Goal: Information Seeking & Learning: Learn about a topic

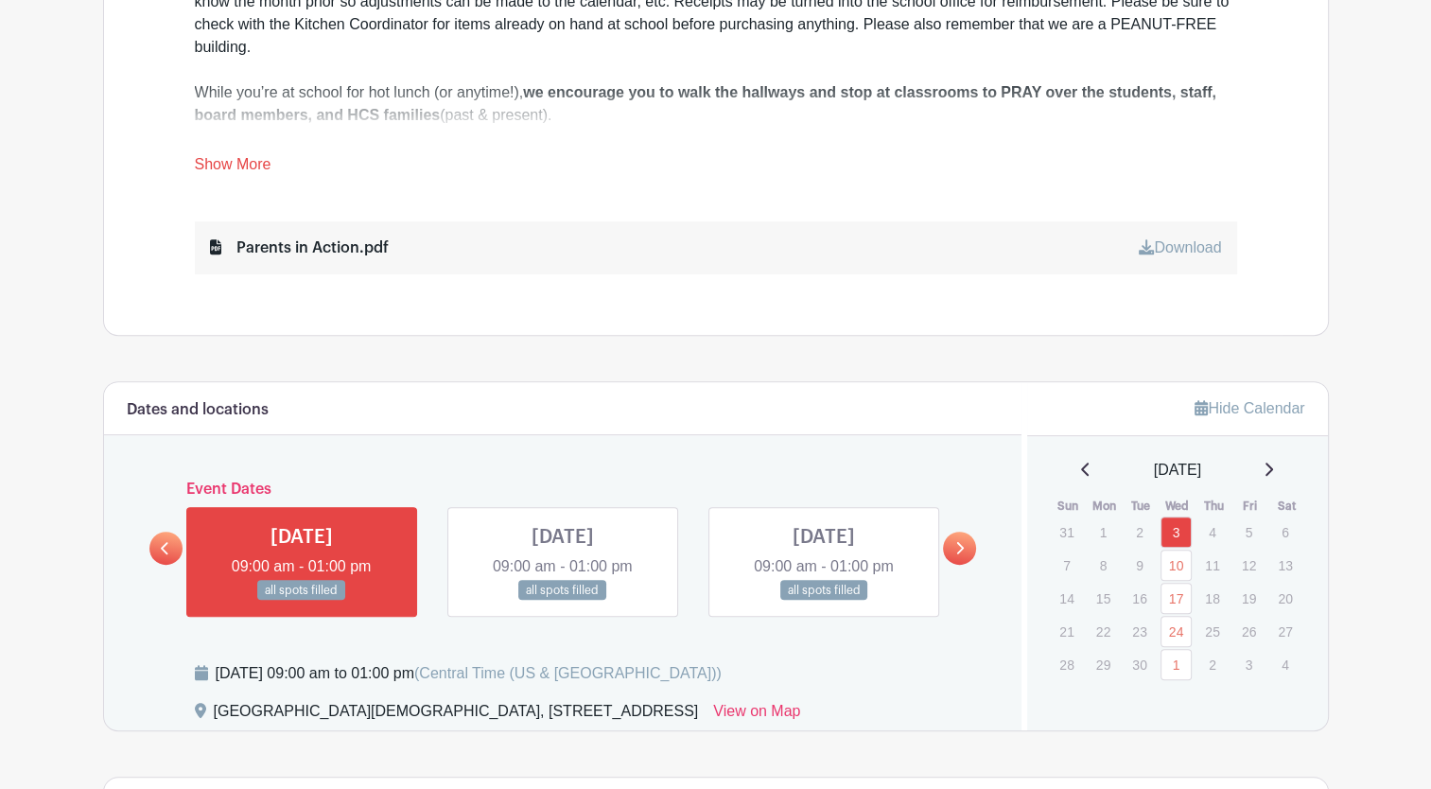
scroll to position [851, 0]
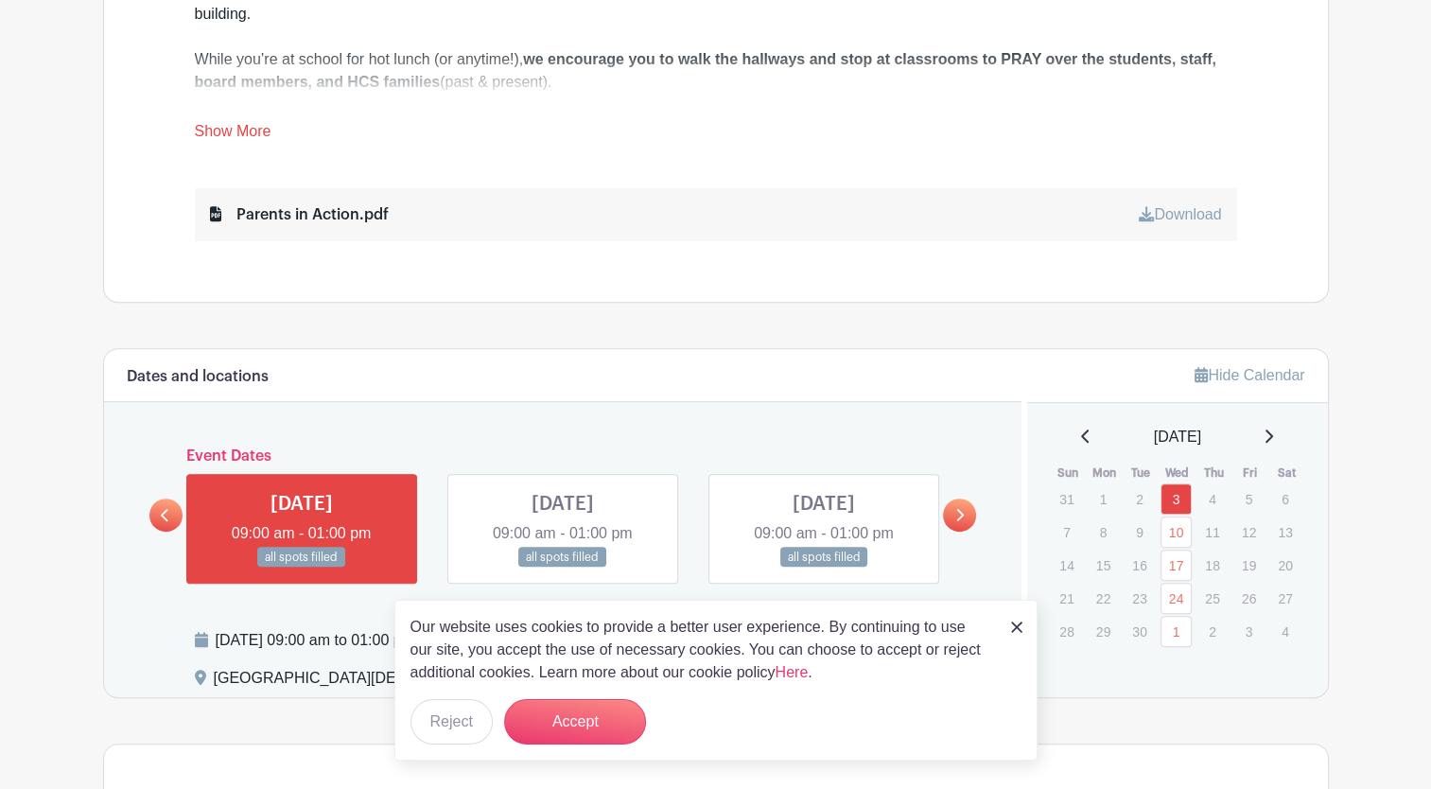
click at [953, 524] on link at bounding box center [959, 514] width 33 height 33
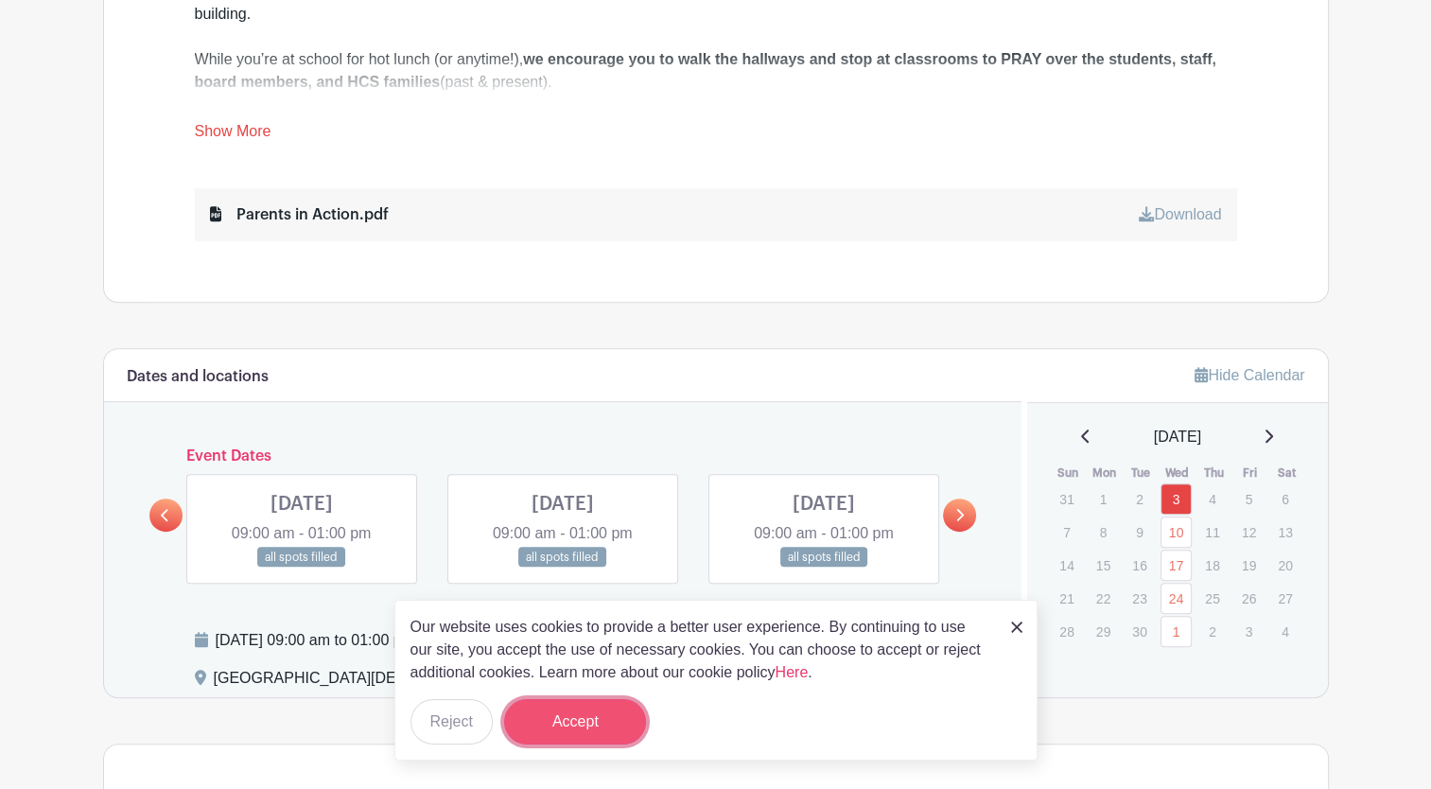
click at [580, 736] on button "Accept" at bounding box center [575, 721] width 142 height 45
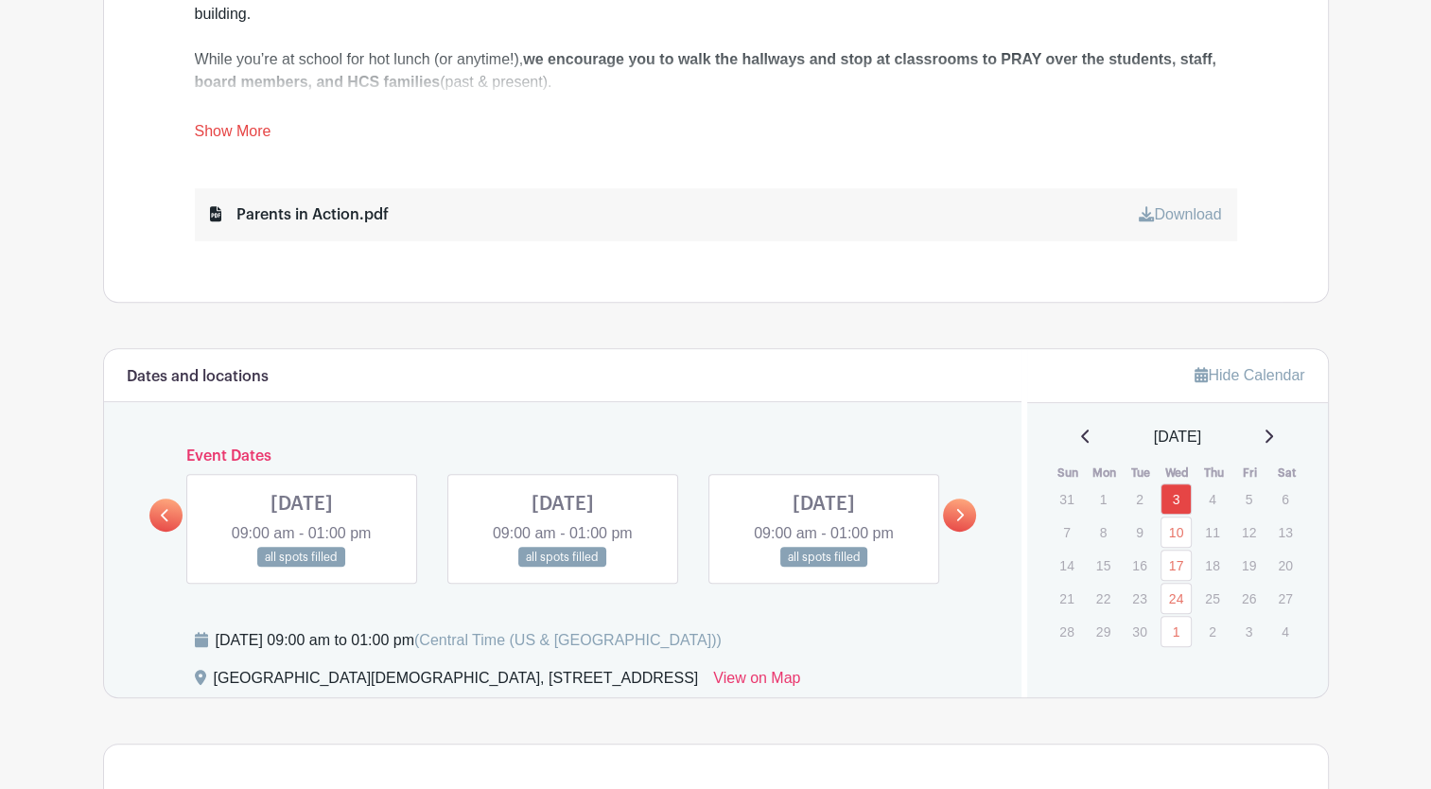
click at [949, 511] on link at bounding box center [959, 514] width 33 height 33
click at [824, 567] on link at bounding box center [824, 567] width 0 height 0
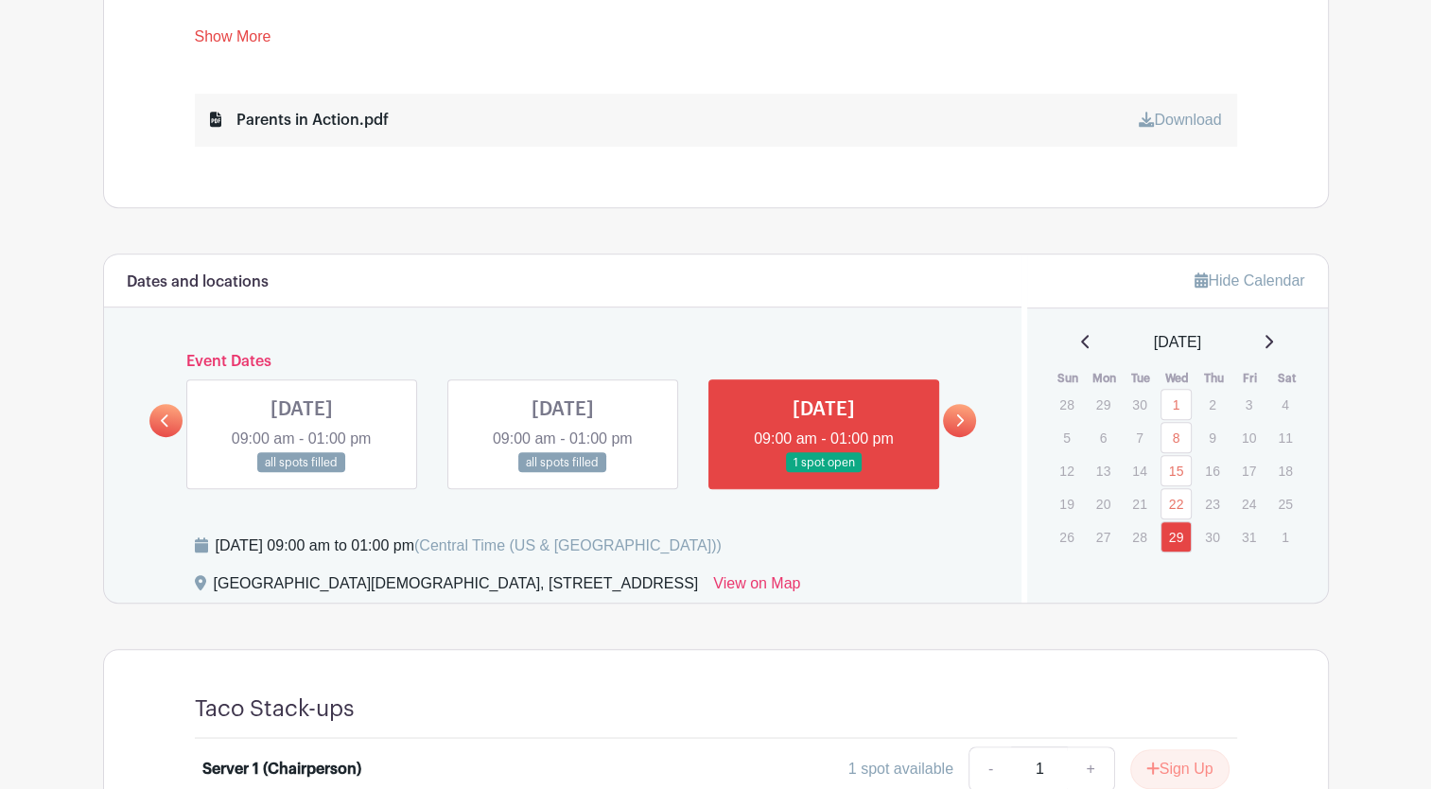
scroll to position [1040, 0]
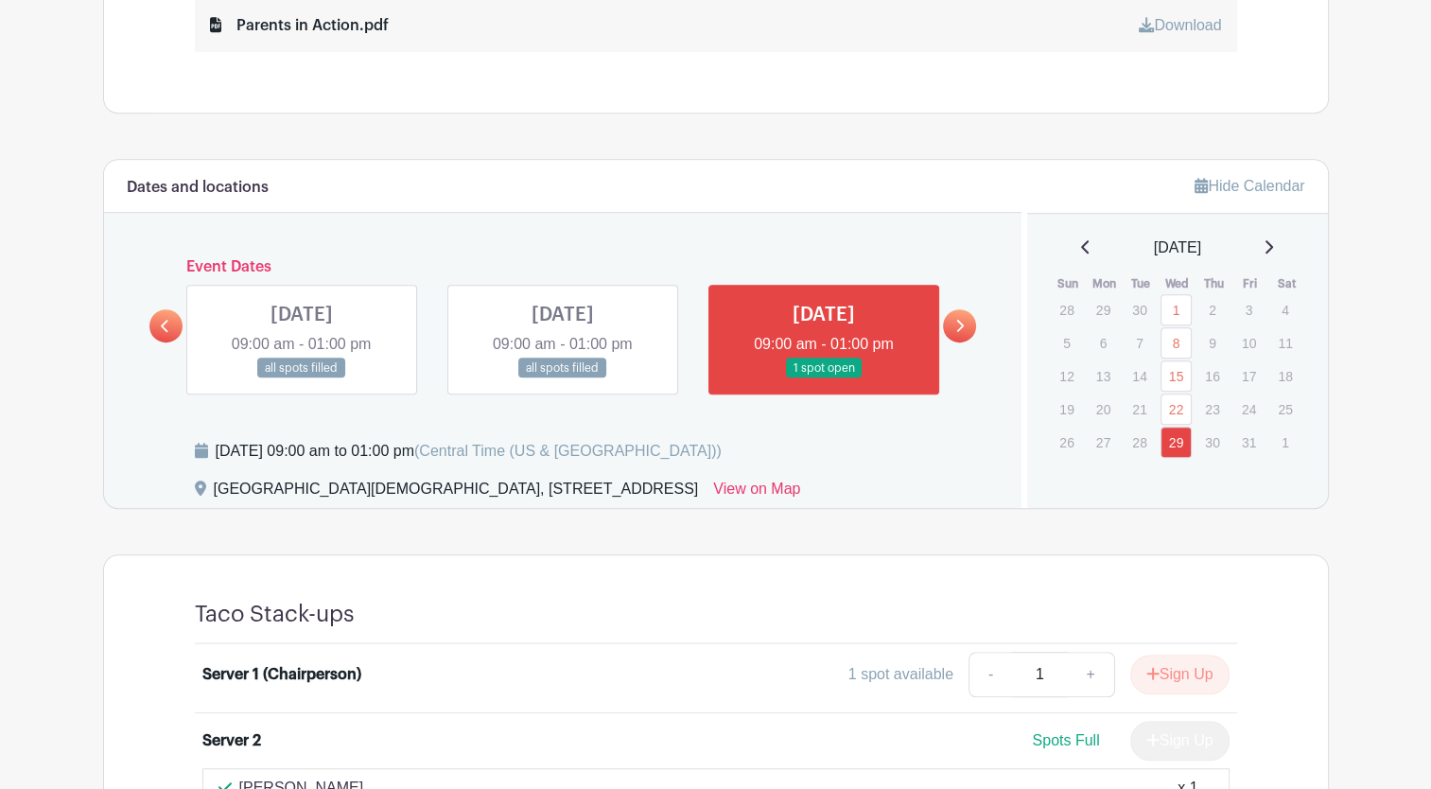
click at [964, 330] on link at bounding box center [959, 325] width 33 height 33
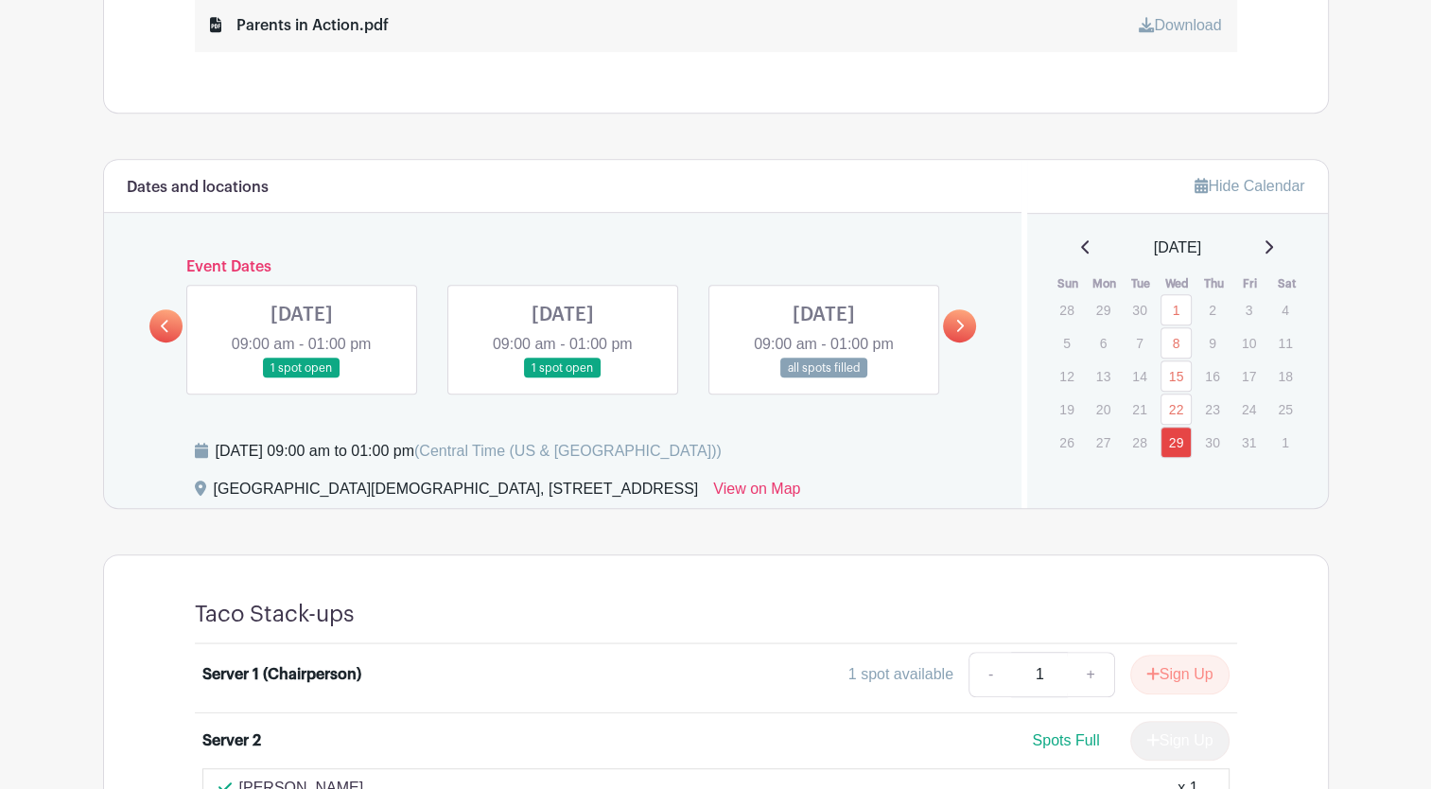
click at [302, 378] on link at bounding box center [302, 378] width 0 height 0
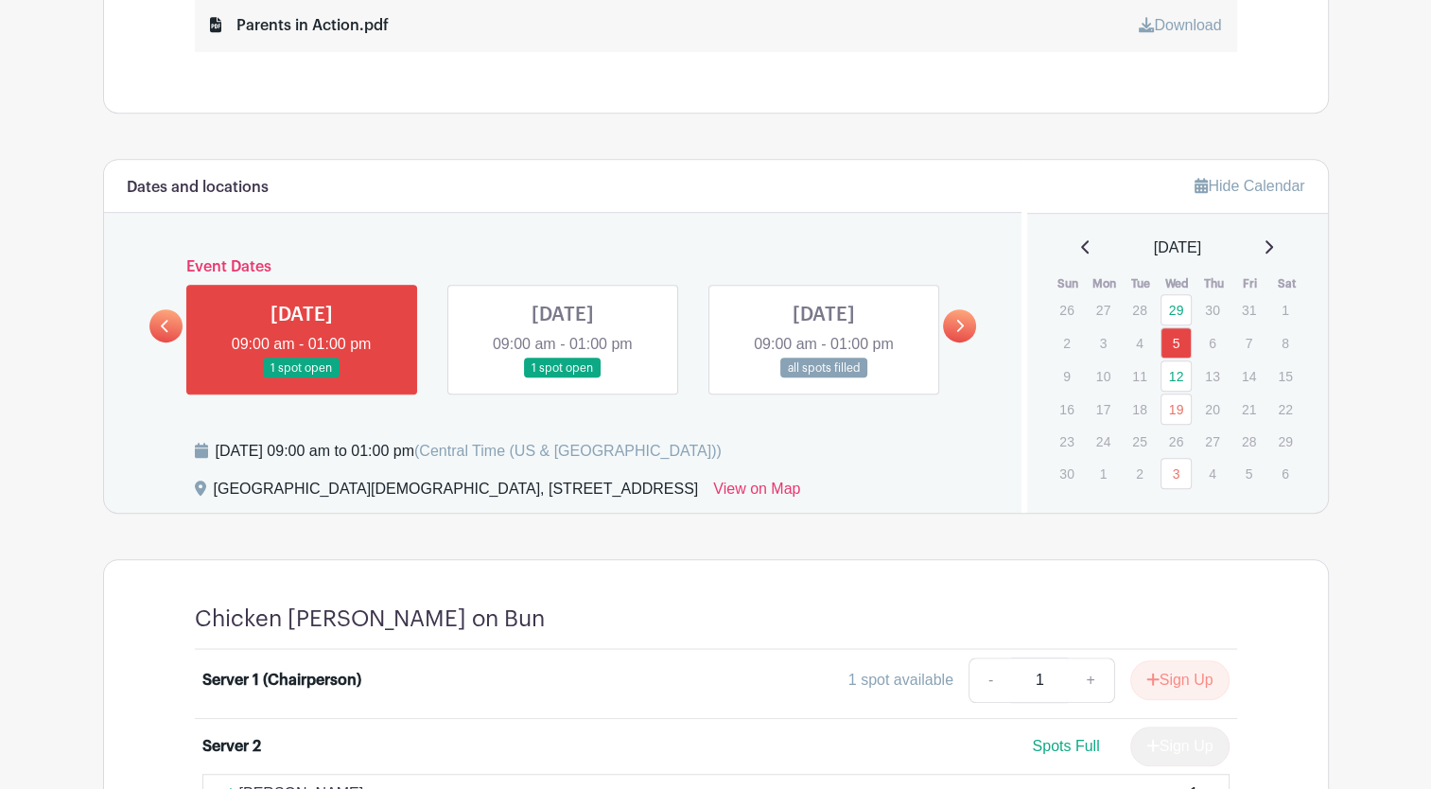
click at [563, 378] on link at bounding box center [563, 378] width 0 height 0
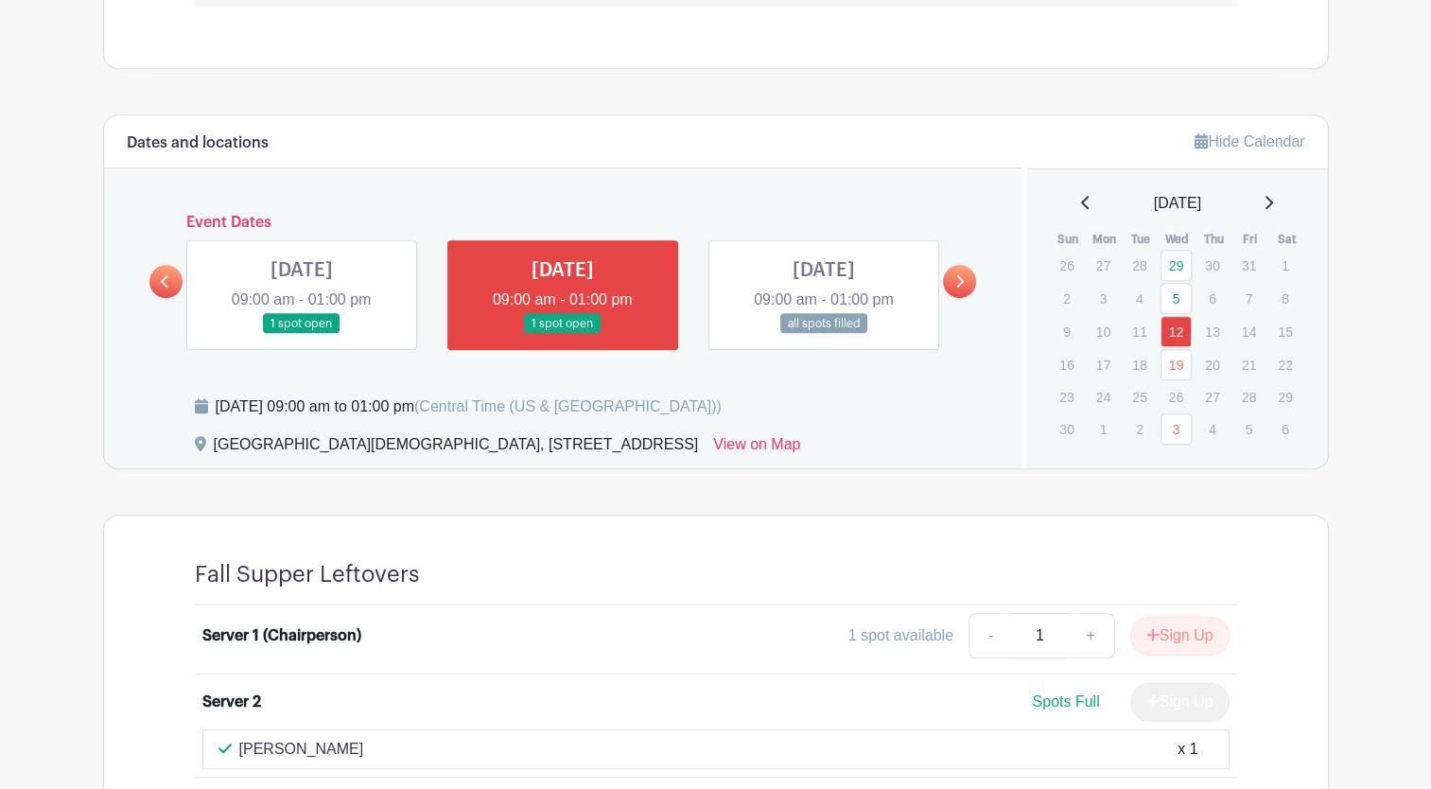
scroll to position [1040, 0]
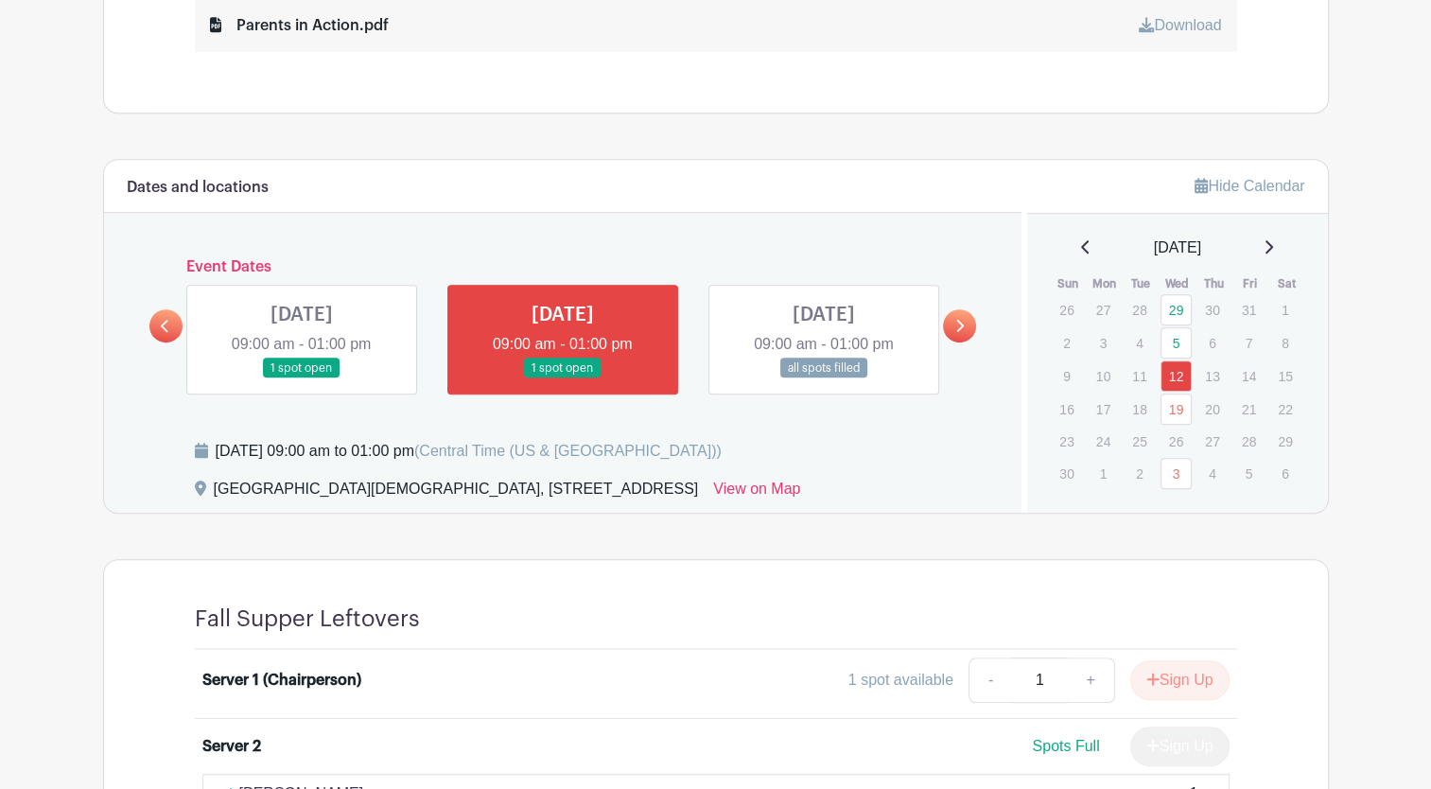
click at [958, 320] on icon at bounding box center [961, 326] width 8 height 12
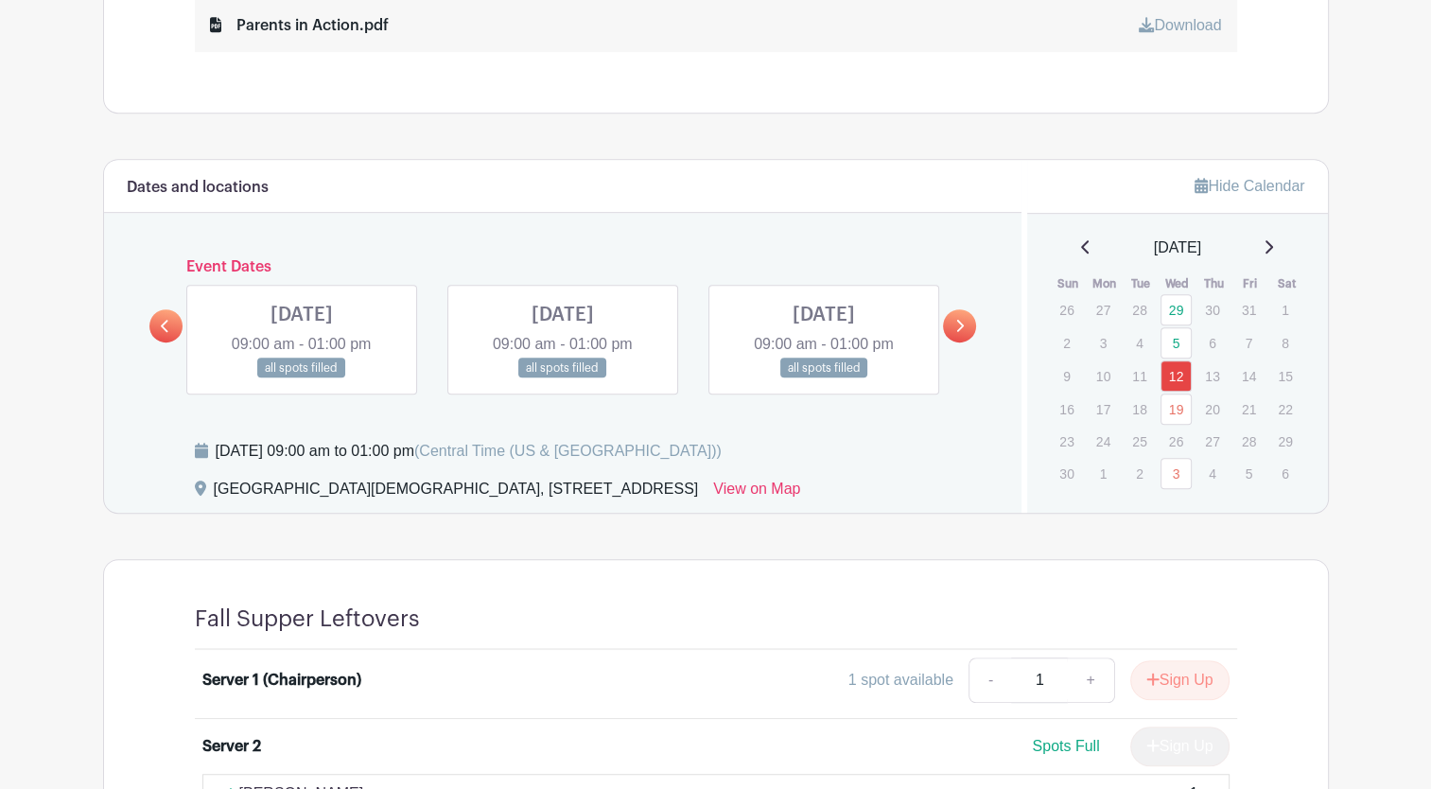
click at [958, 320] on icon at bounding box center [961, 326] width 8 height 12
click at [302, 378] on link at bounding box center [302, 378] width 0 height 0
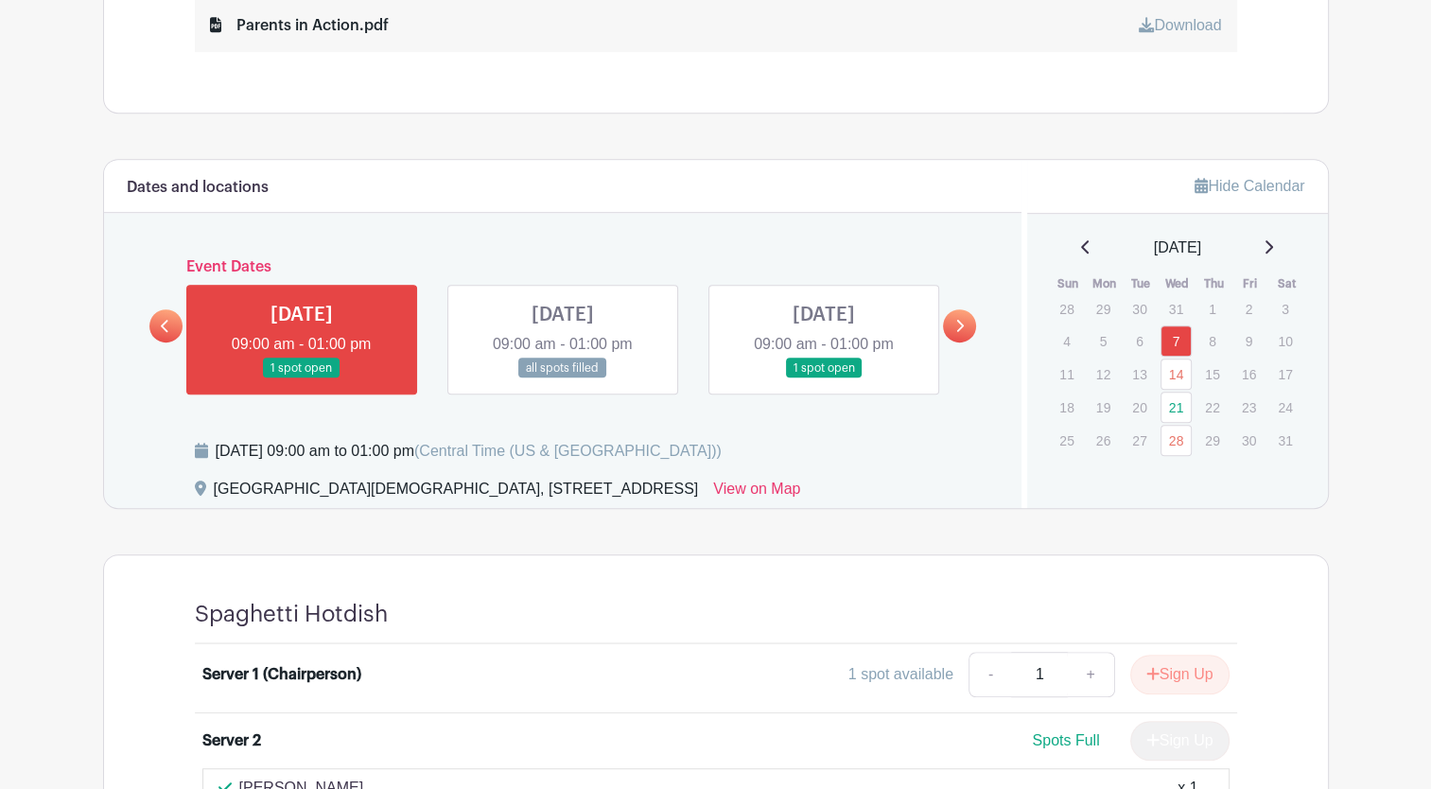
scroll to position [1135, 0]
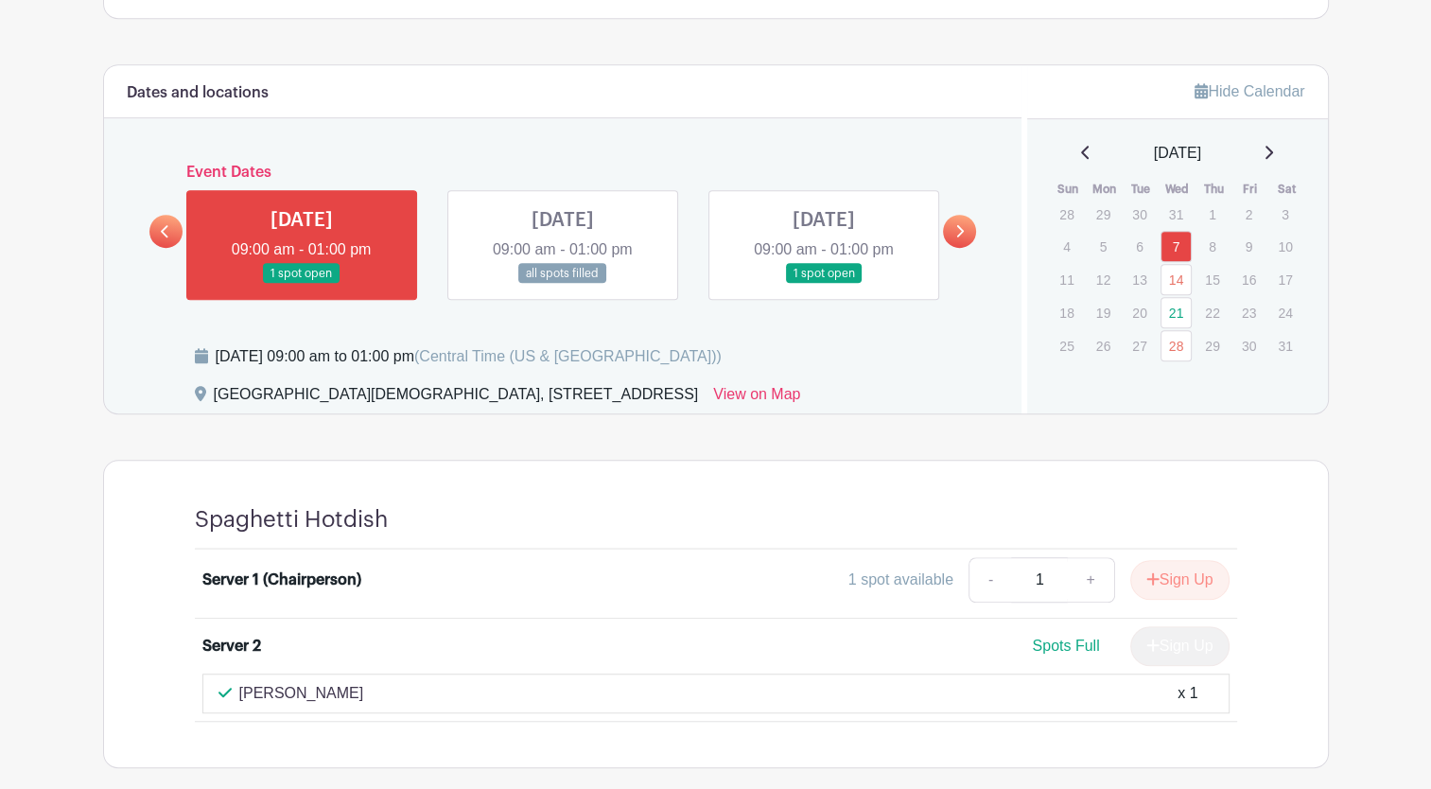
click at [824, 284] on link at bounding box center [824, 284] width 0 height 0
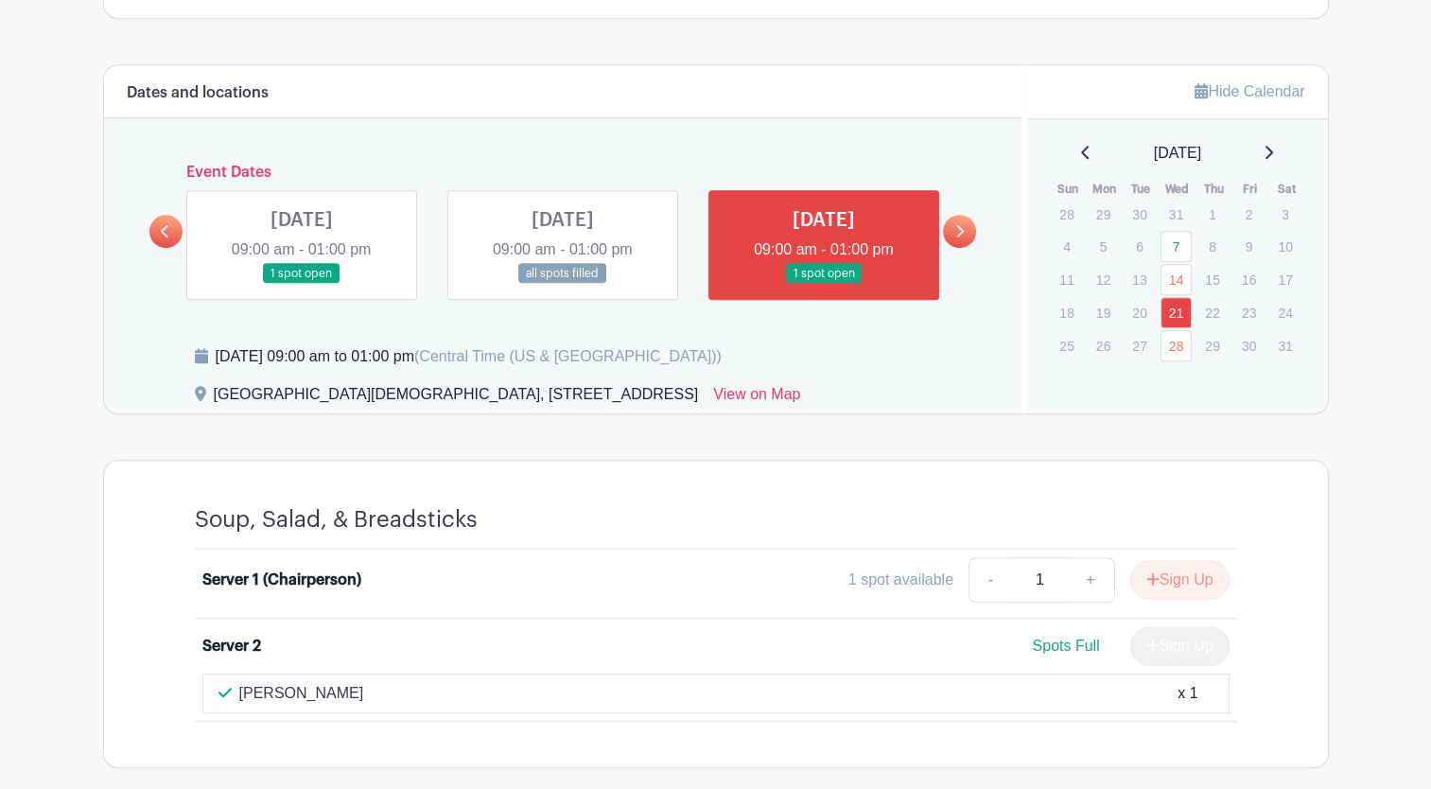
click at [302, 284] on link at bounding box center [302, 284] width 0 height 0
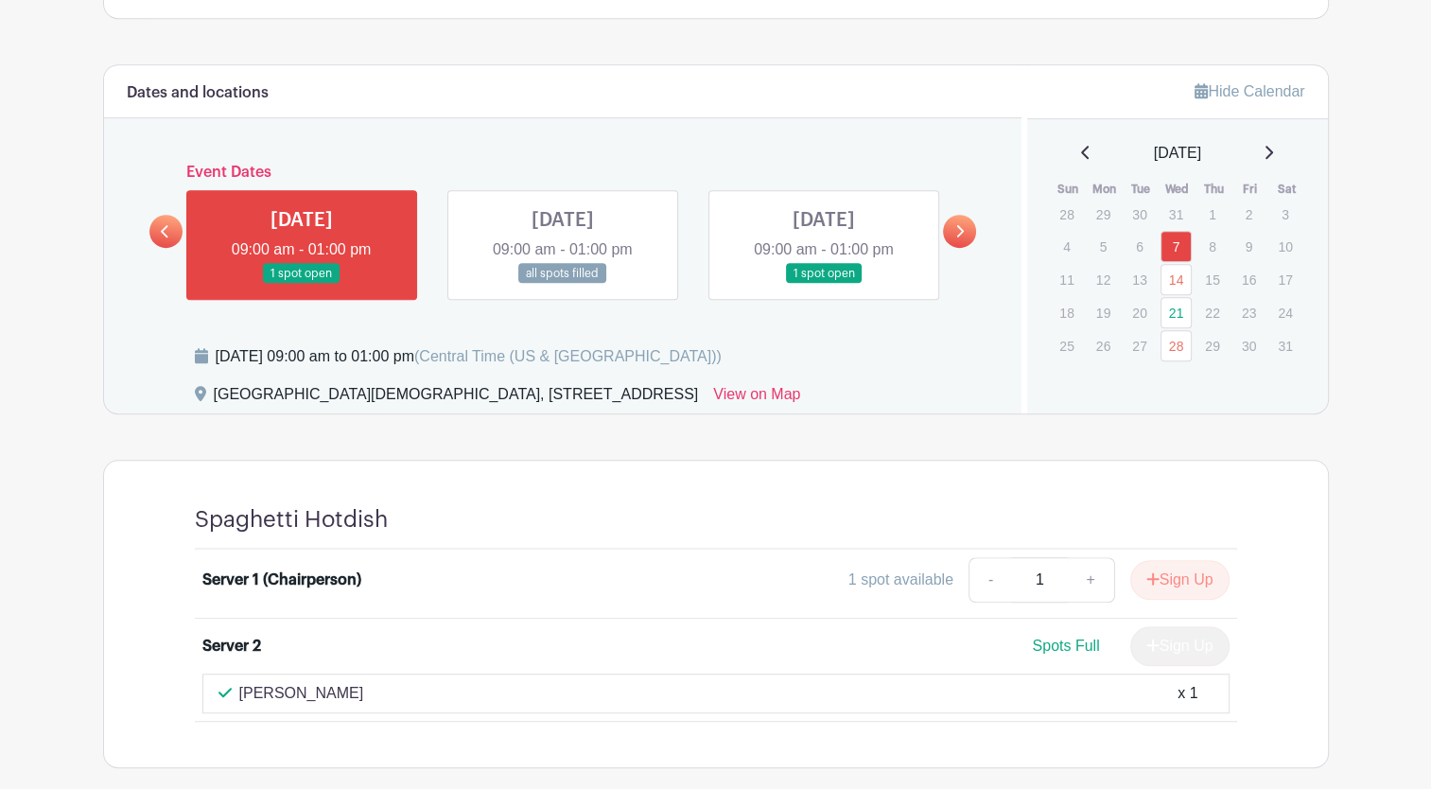
click at [975, 237] on div "Dates and locations Event Dates WED Aug 20, 2025 09:00 am - 01:00 pm all spots …" at bounding box center [563, 238] width 918 height 347
click at [972, 235] on link at bounding box center [959, 231] width 33 height 33
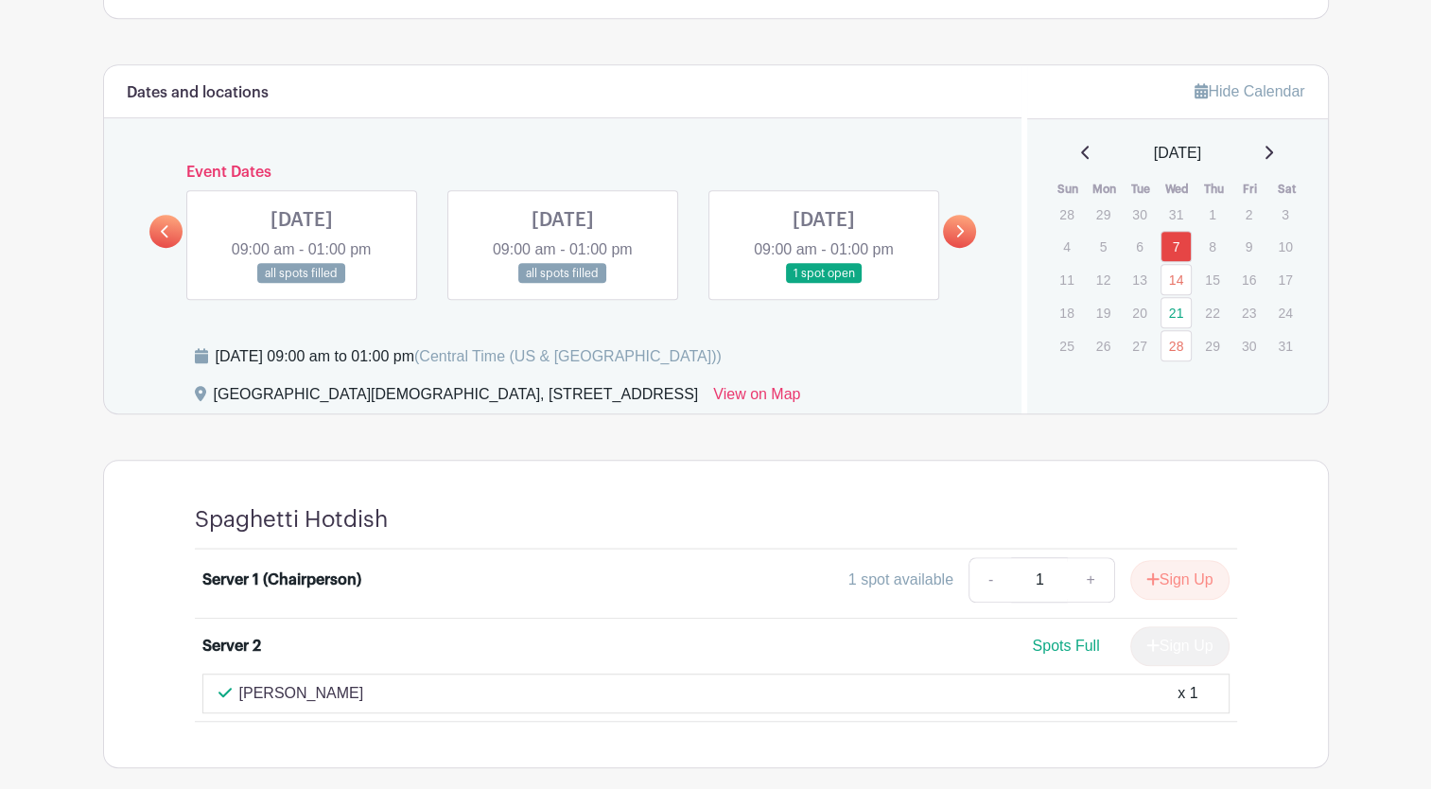
click at [824, 284] on link at bounding box center [824, 284] width 0 height 0
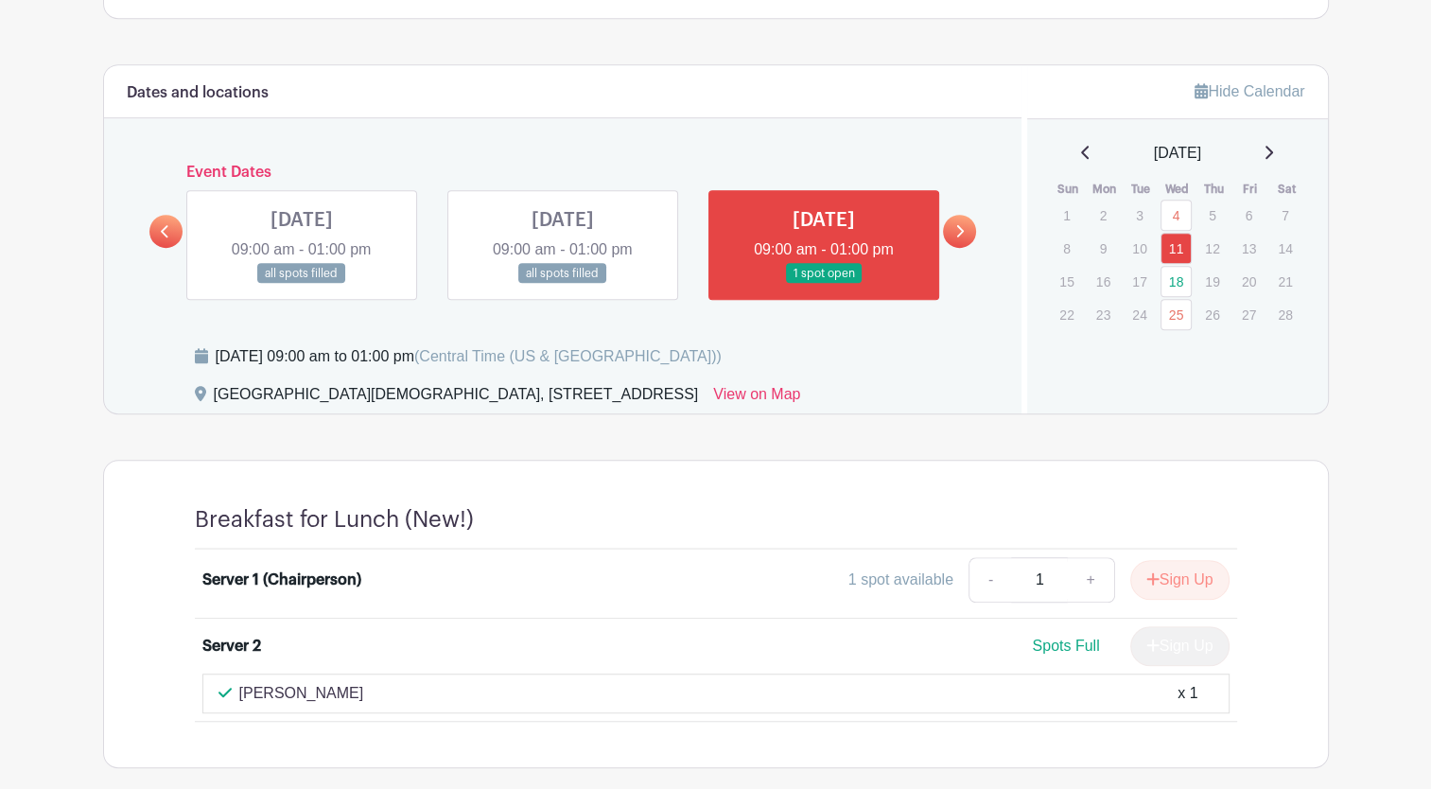
click at [955, 225] on icon at bounding box center [959, 231] width 9 height 14
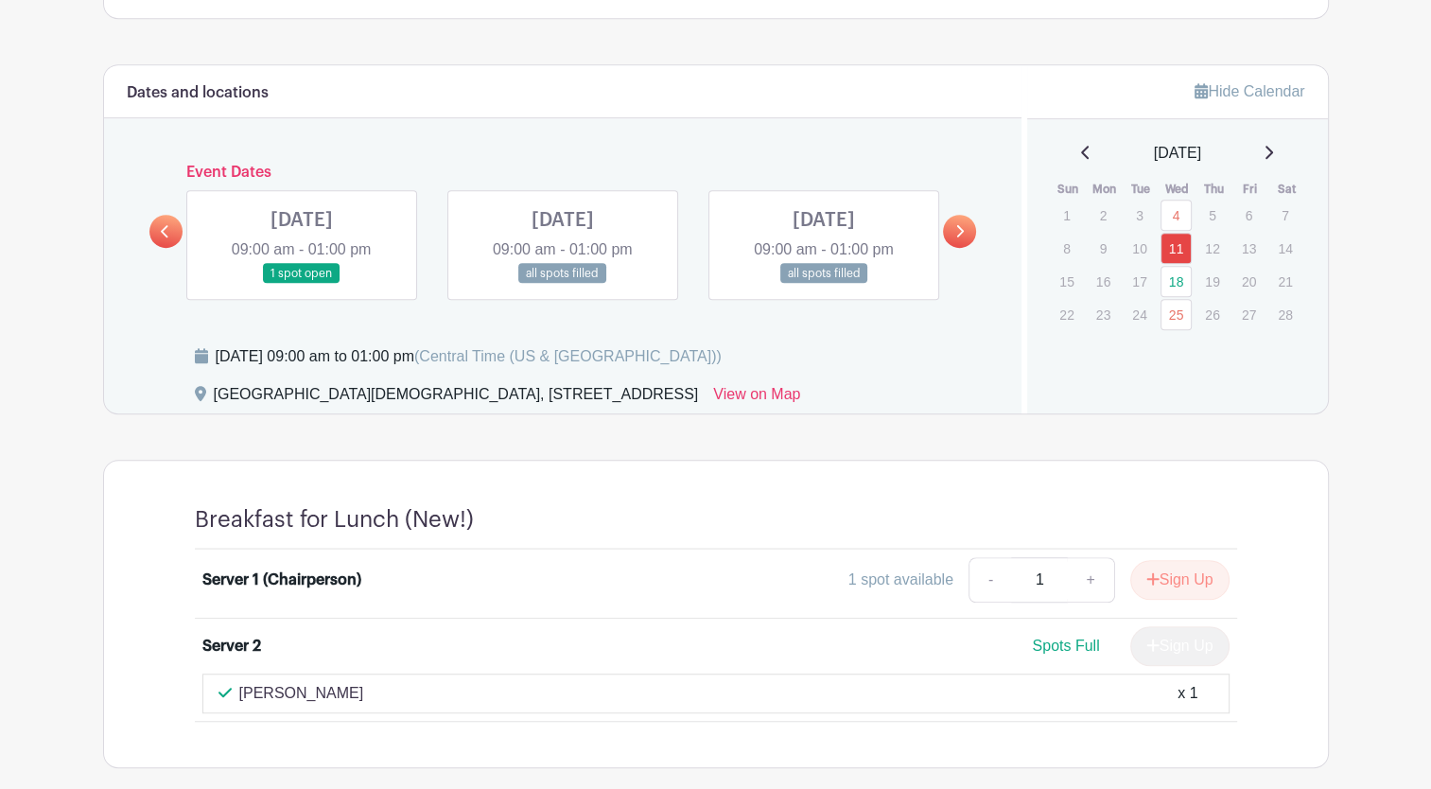
click at [302, 284] on link at bounding box center [302, 284] width 0 height 0
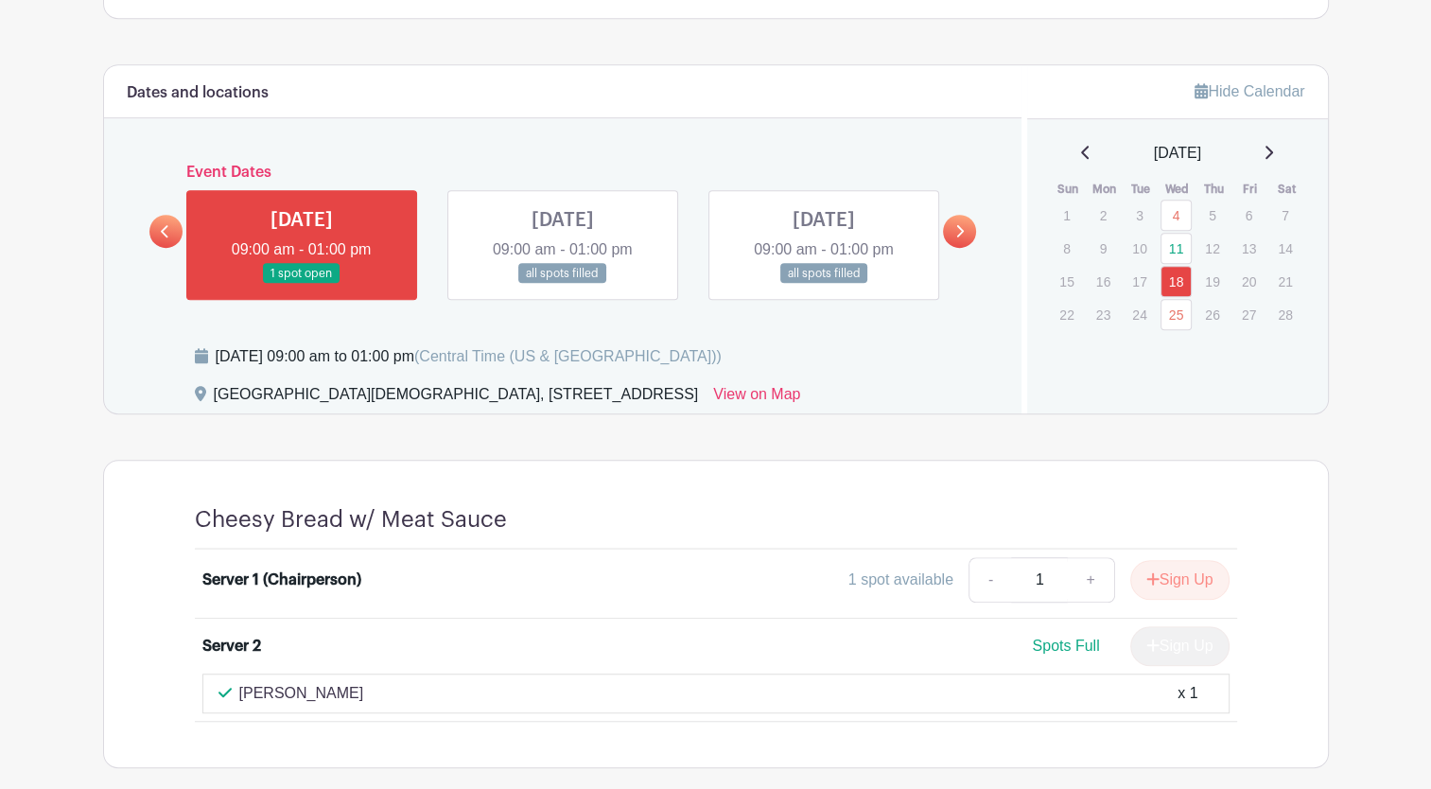
click at [970, 231] on link at bounding box center [959, 231] width 33 height 33
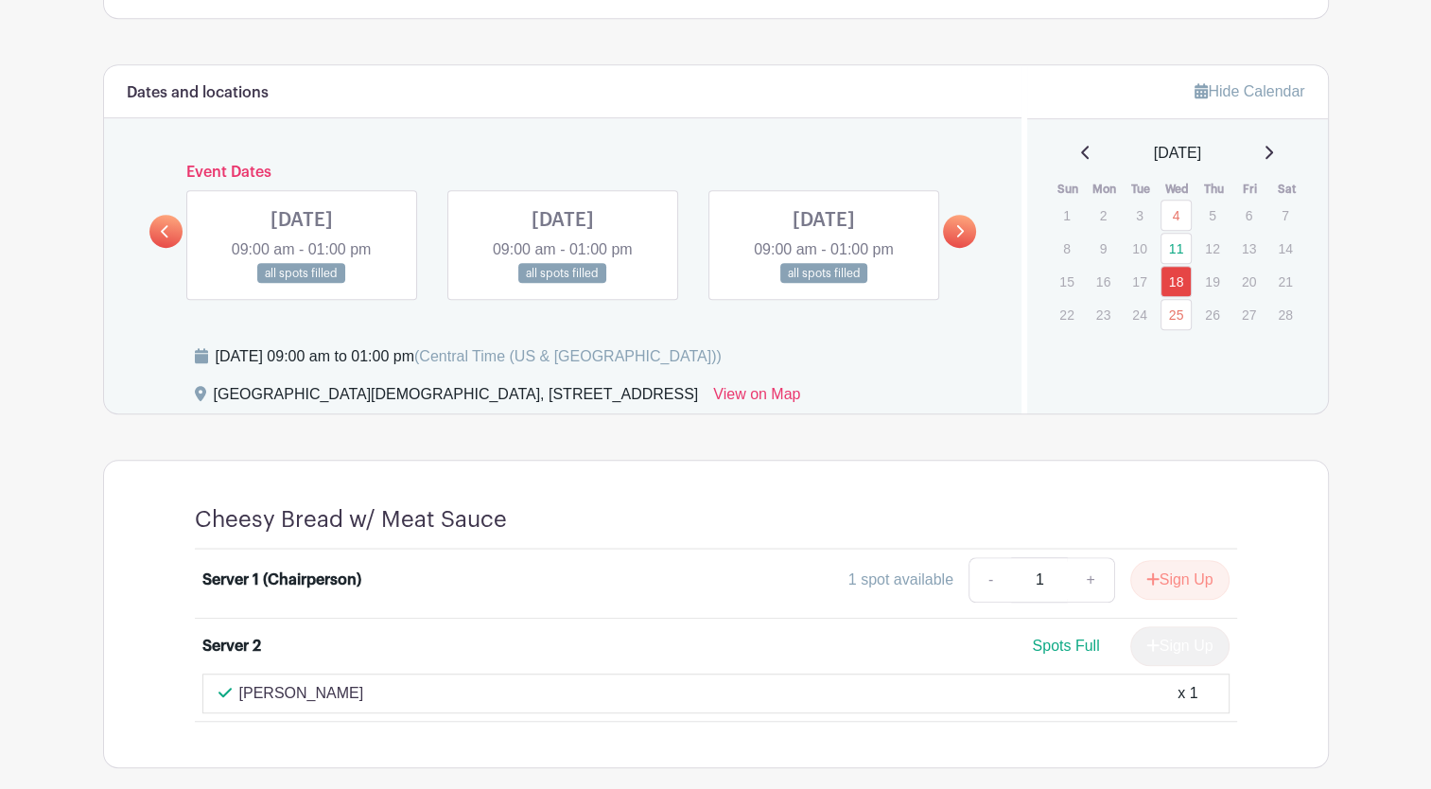
click at [970, 230] on link at bounding box center [959, 231] width 33 height 33
click at [302, 284] on link at bounding box center [302, 284] width 0 height 0
click at [563, 284] on link at bounding box center [563, 284] width 0 height 0
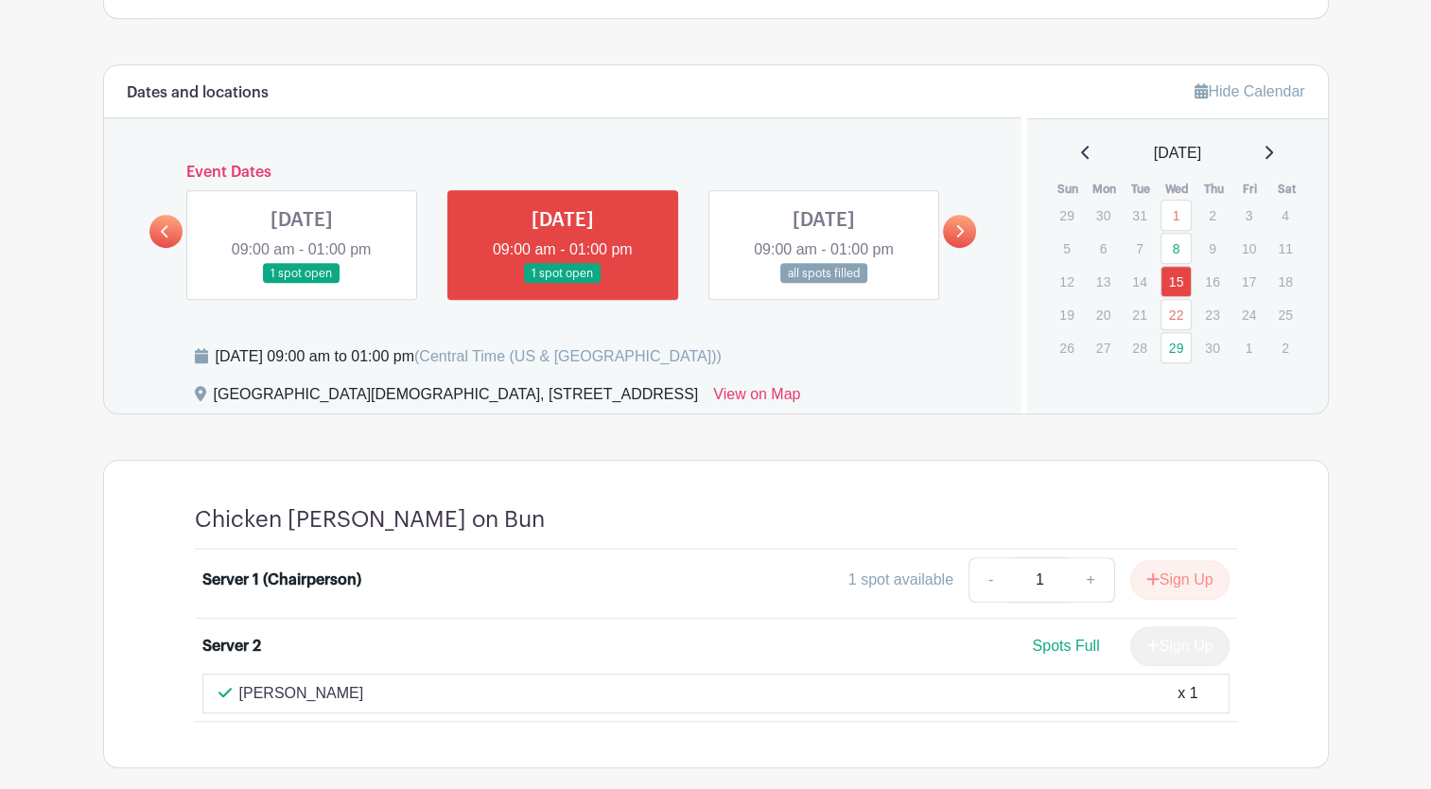
click at [302, 284] on link at bounding box center [302, 284] width 0 height 0
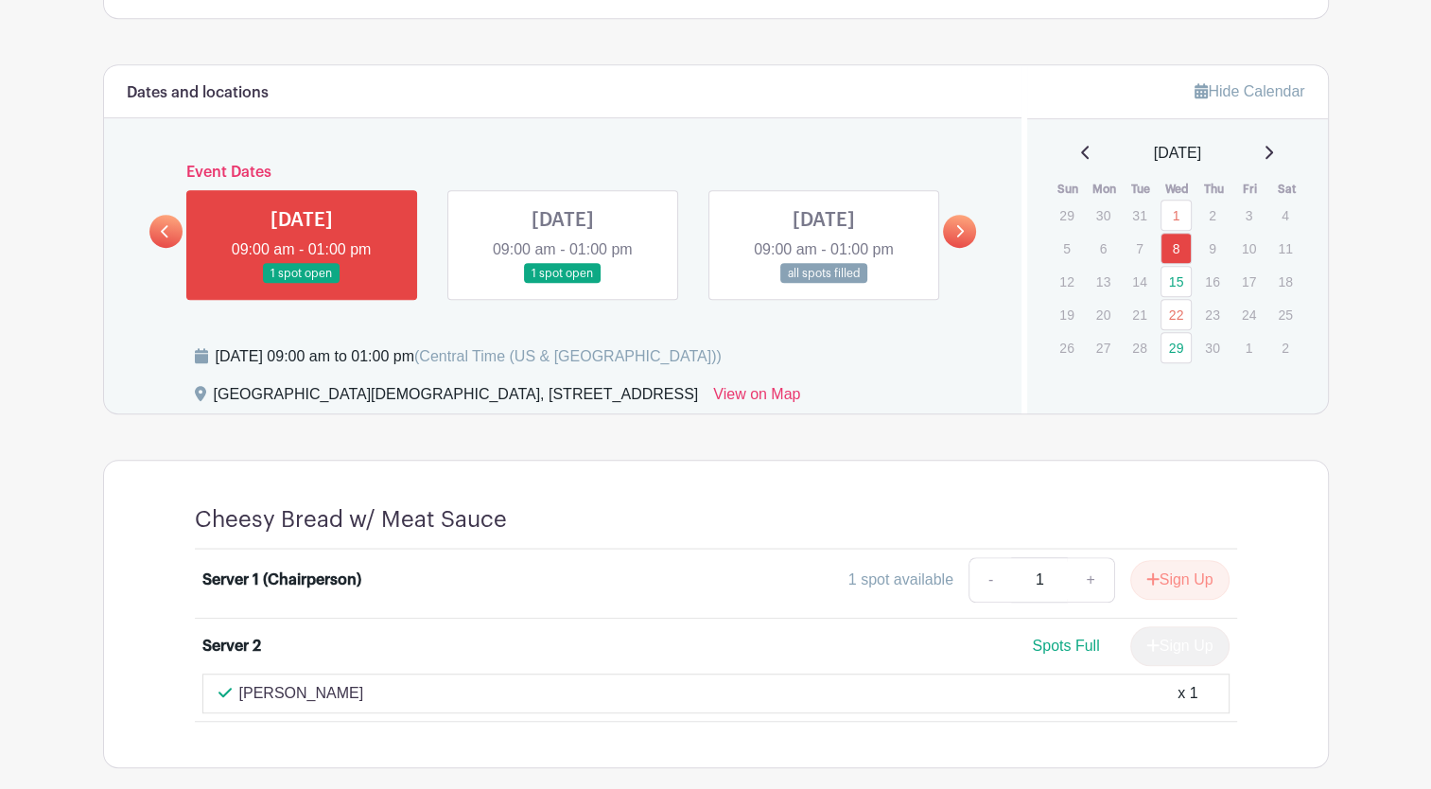
click at [963, 225] on icon at bounding box center [959, 231] width 9 height 14
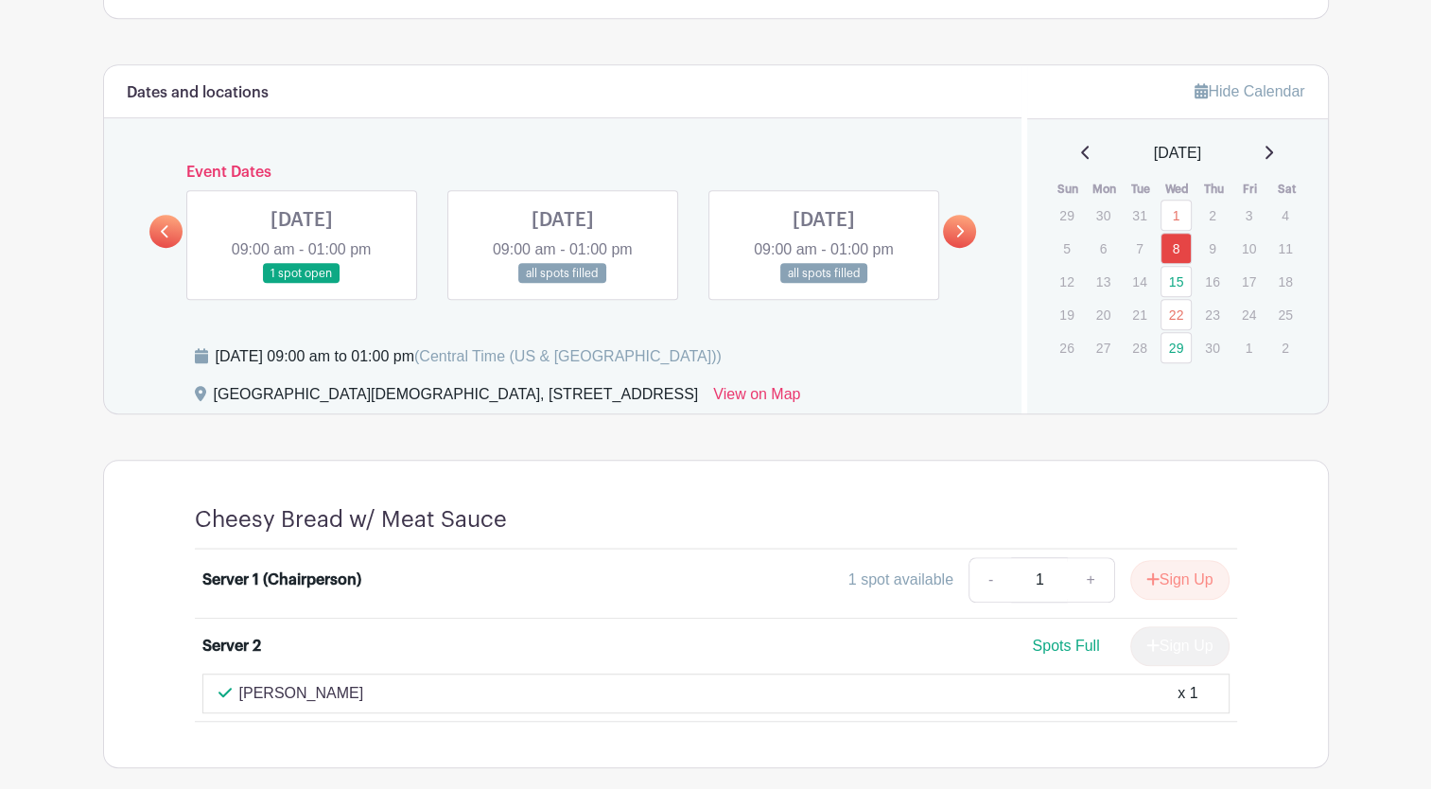
click at [302, 284] on link at bounding box center [302, 284] width 0 height 0
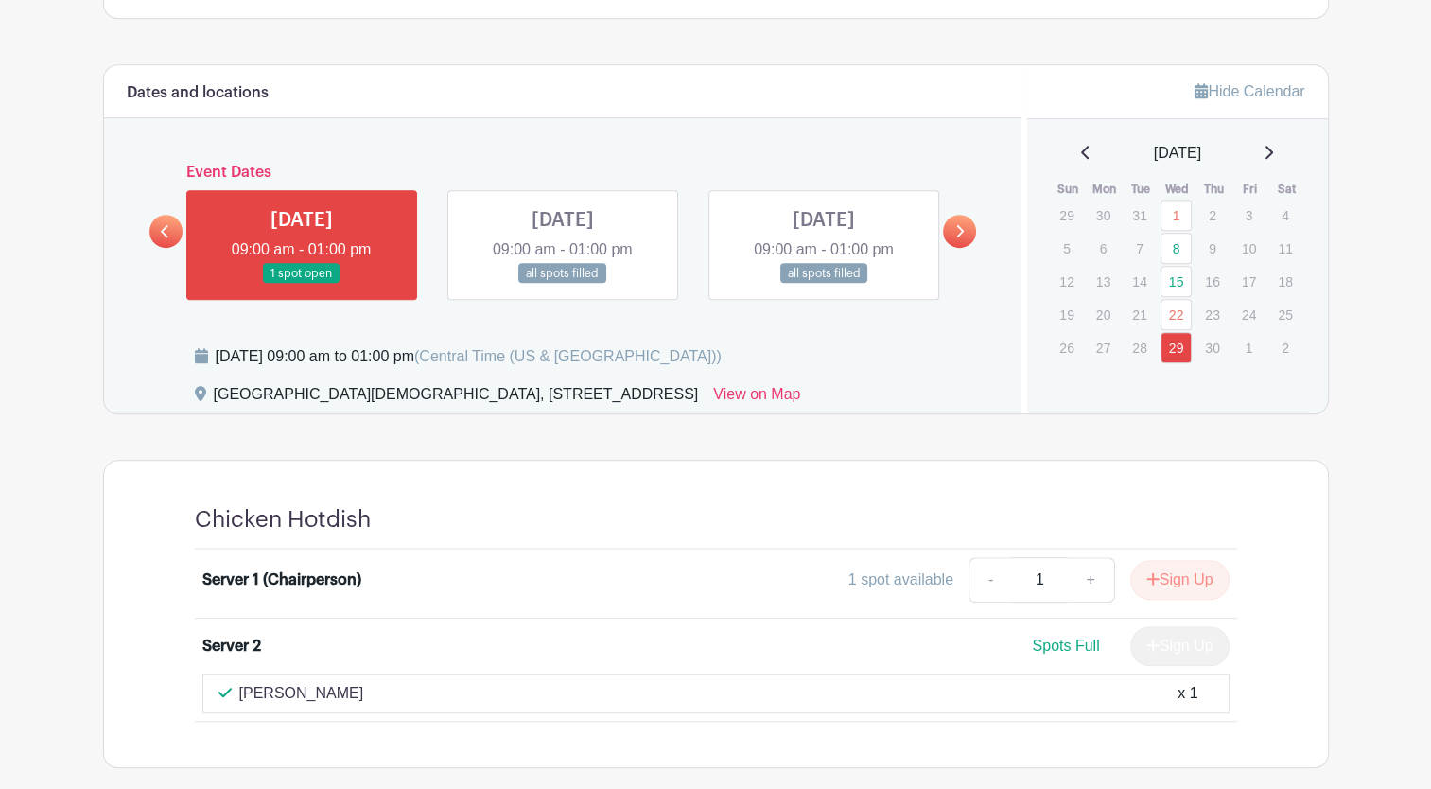
click at [965, 229] on link at bounding box center [959, 231] width 33 height 33
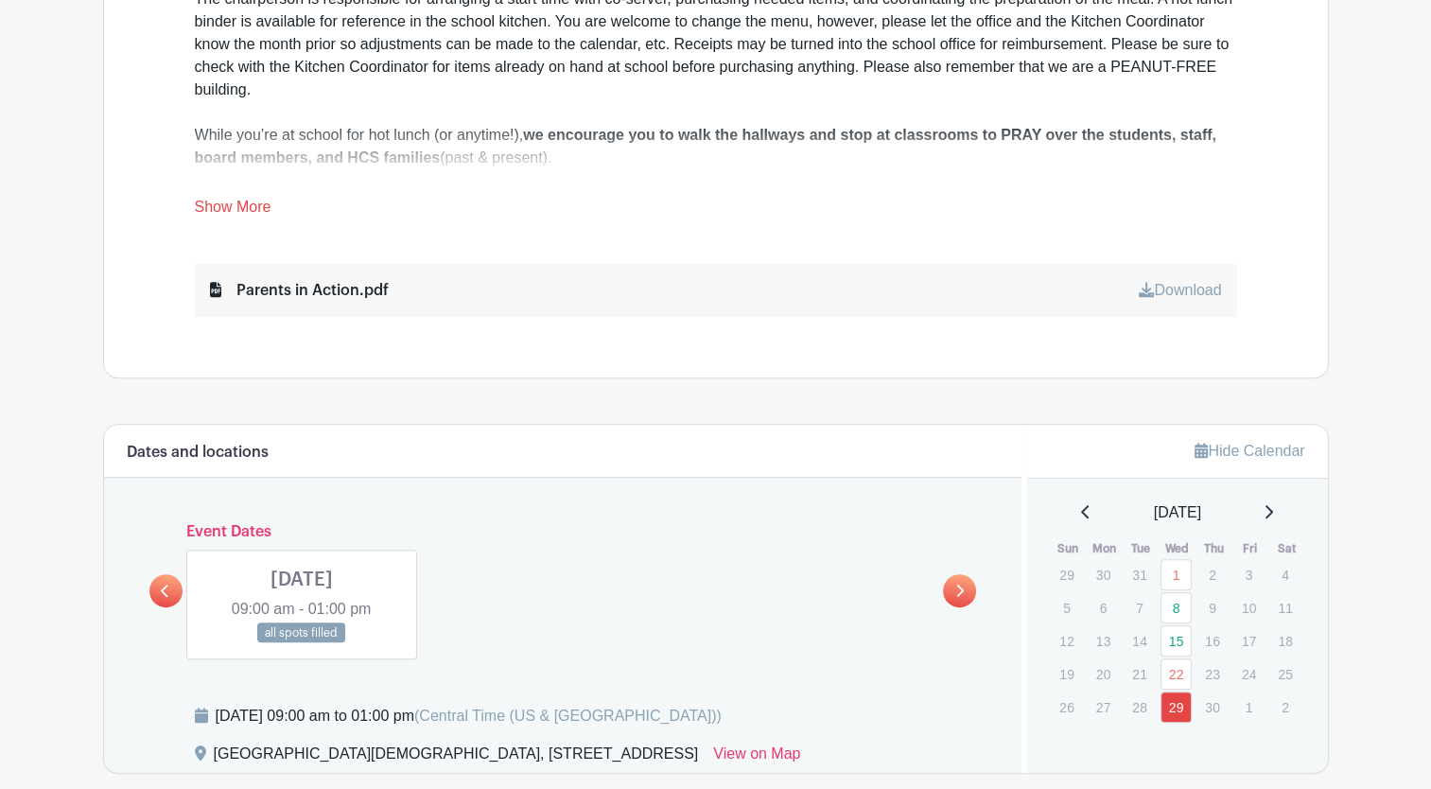
scroll to position [757, 0]
